Goal: Entertainment & Leisure: Consume media (video, audio)

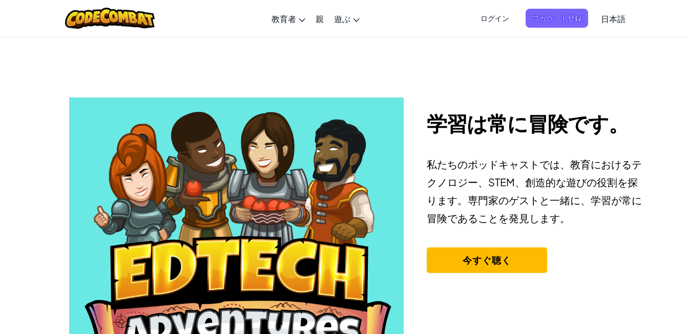
click at [611, 18] on span "日本語" at bounding box center [613, 18] width 25 height 11
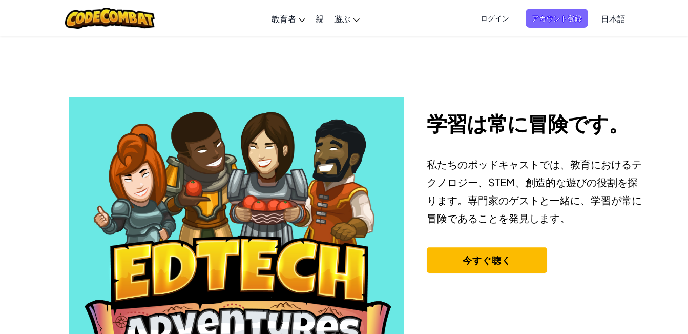
click at [611, 18] on span "日本語" at bounding box center [613, 18] width 25 height 11
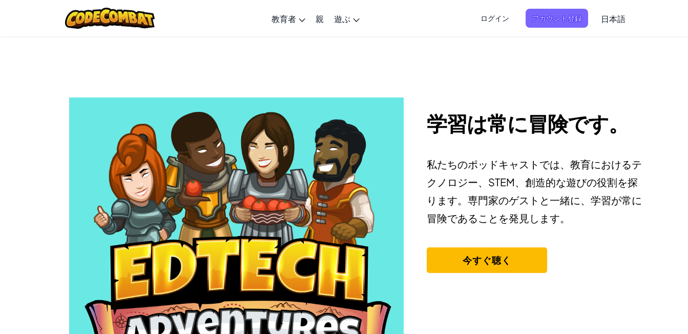
click at [611, 18] on span "日本語" at bounding box center [613, 18] width 25 height 11
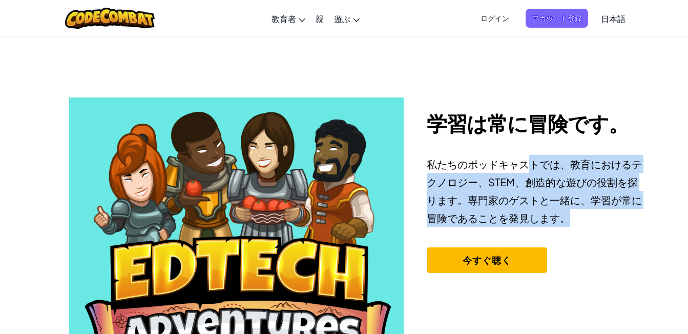
drag, startPoint x: 530, startPoint y: 169, endPoint x: 581, endPoint y: 228, distance: 77.8
click at [581, 228] on div "私たちのポッドキャストでは、教育におけるテクノロジー、STEM、創造的な遊びの役割を探ります。専門家のゲストと一緒に、学習が常に冒険であることを発見します。" at bounding box center [536, 201] width 219 height 92
drag, startPoint x: 581, startPoint y: 228, endPoint x: 504, endPoint y: 261, distance: 84.2
click at [504, 261] on button "今すぐ聴く" at bounding box center [487, 260] width 120 height 26
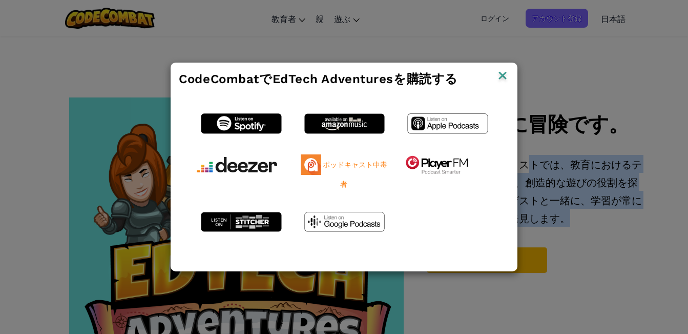
click at [503, 71] on img at bounding box center [502, 76] width 13 height 15
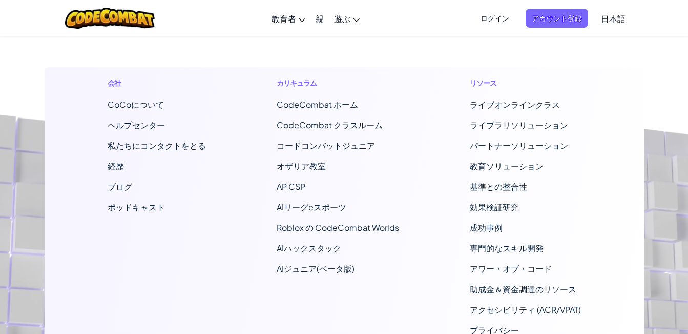
scroll to position [709, 0]
